Goal: Task Accomplishment & Management: Complete application form

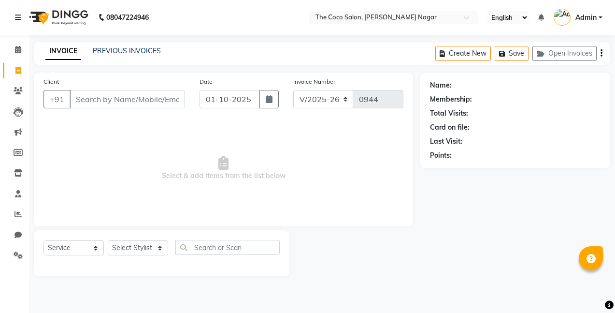
select select "5542"
select select "service"
click at [272, 101] on icon "button" at bounding box center [269, 99] width 7 height 8
select select "10"
select select "2025"
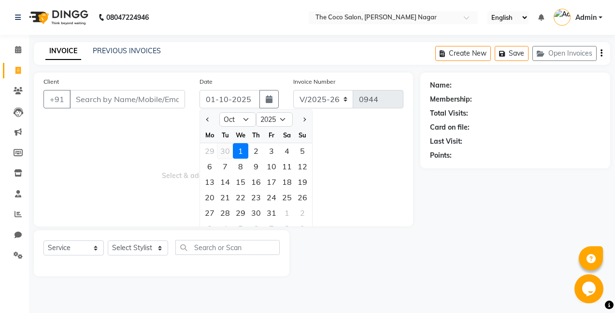
click at [223, 150] on div "30" at bounding box center [224, 150] width 15 height 15
type input "[DATE]"
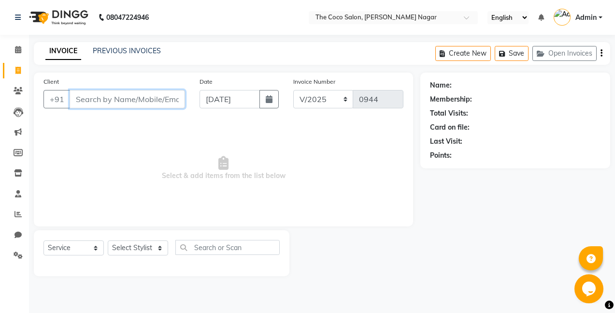
click at [172, 97] on input "Client" at bounding box center [127, 99] width 115 height 18
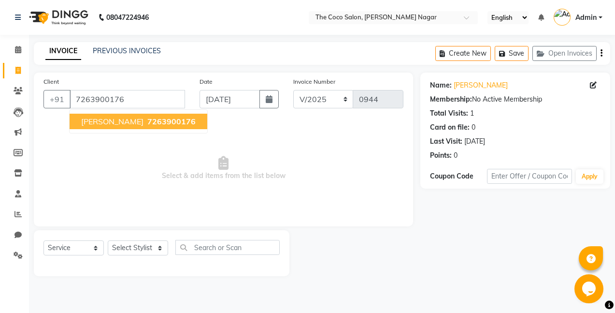
click at [132, 126] on button "Jasmin 7263900176" at bounding box center [139, 121] width 138 height 15
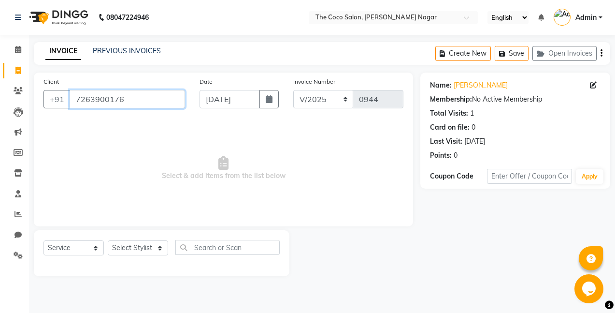
click at [161, 98] on input "7263900176" at bounding box center [127, 99] width 115 height 18
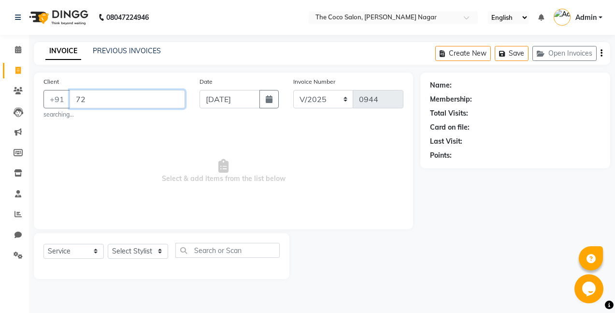
type input "7"
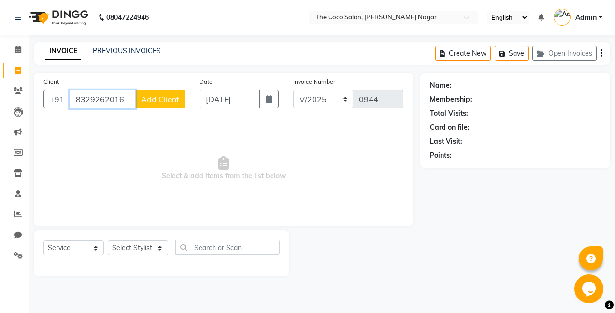
type input "8329262016"
click at [161, 98] on span "Add Client" at bounding box center [160, 99] width 38 height 10
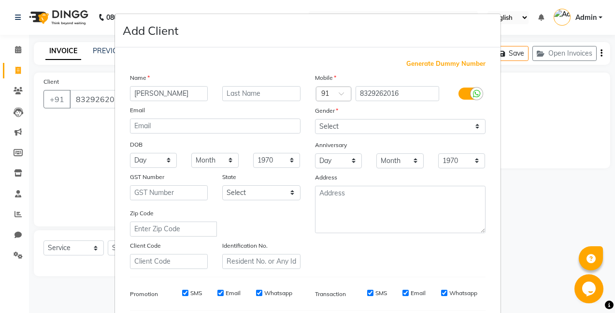
type input "[PERSON_NAME]"
click at [341, 125] on select "Select [DEMOGRAPHIC_DATA] [DEMOGRAPHIC_DATA] Other Prefer Not To Say" at bounding box center [400, 126] width 171 height 15
select select "[DEMOGRAPHIC_DATA]"
click at [315, 119] on select "Select [DEMOGRAPHIC_DATA] [DEMOGRAPHIC_DATA] Other Prefer Not To Say" at bounding box center [400, 126] width 171 height 15
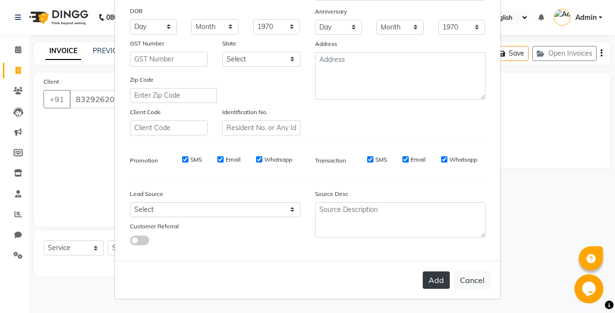
click at [429, 280] on button "Add" at bounding box center [436, 279] width 27 height 17
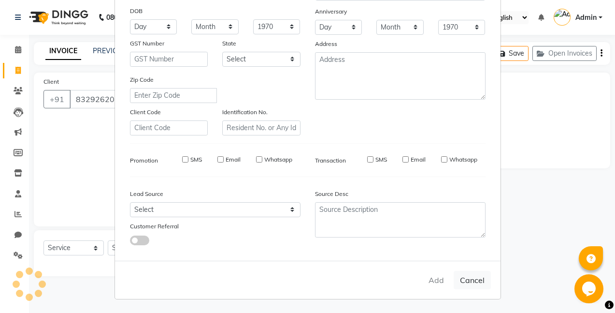
select select
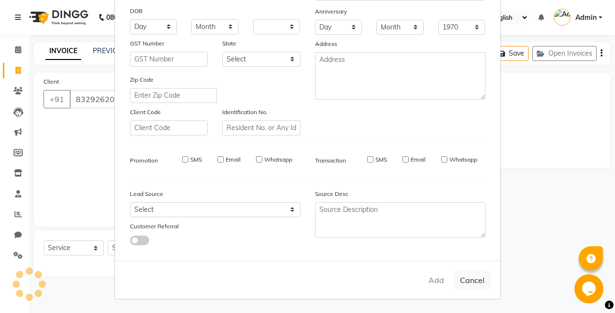
select select
checkbox input "false"
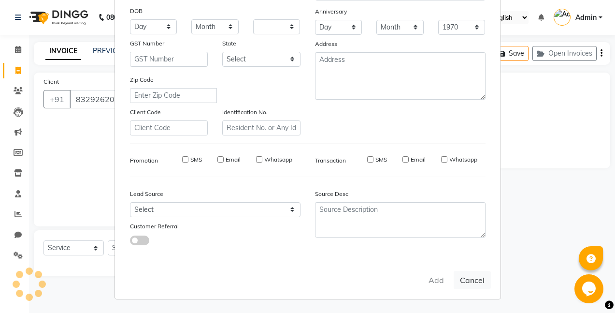
checkbox input "false"
